Goal: Task Accomplishment & Management: Manage account settings

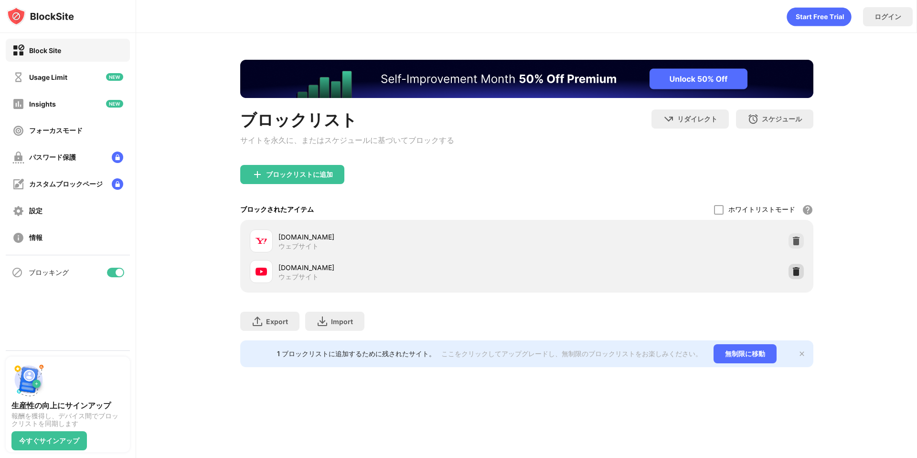
click at [791, 279] on div at bounding box center [796, 271] width 15 height 15
